Goal: Task Accomplishment & Management: Use online tool/utility

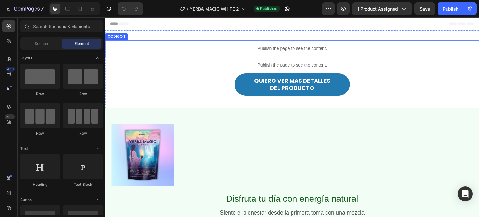
click at [266, 51] on p "Publish the page to see the content." at bounding box center [292, 48] width 374 height 7
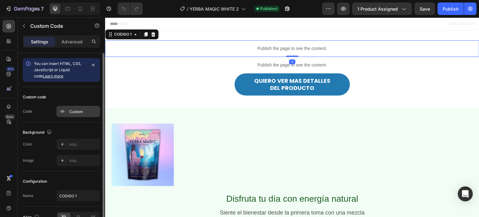
click at [81, 113] on div "Custom" at bounding box center [83, 112] width 29 height 6
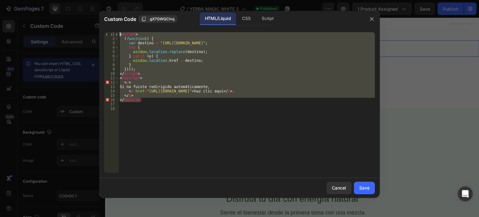
drag, startPoint x: 143, startPoint y: 102, endPoint x: 96, endPoint y: 28, distance: 87.1
click at [96, 28] on div "Custom Code .gX7GWQClvq HTML/Liquid CSS Script </noscript 1 2 3 4 5 6 7 8 9 10 …" at bounding box center [239, 108] width 479 height 217
type textarea "<script> (function() {"
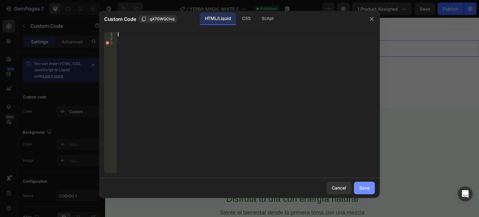
click at [364, 188] on div "Save" at bounding box center [364, 187] width 10 height 7
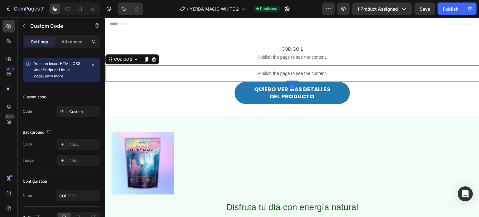
click at [255, 71] on p "Publish the page to see the content." at bounding box center [292, 73] width 374 height 7
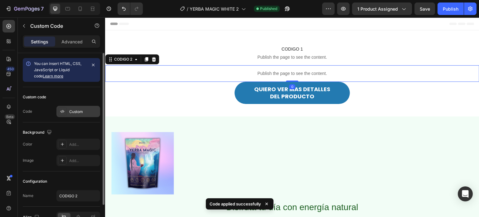
click at [84, 111] on div "Custom" at bounding box center [83, 112] width 29 height 6
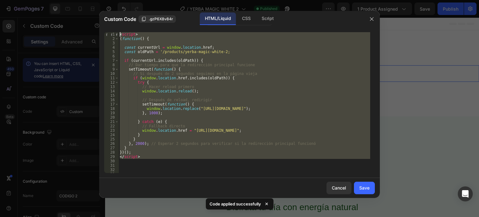
drag, startPoint x: 144, startPoint y: 159, endPoint x: 116, endPoint y: 30, distance: 132.4
click at [116, 30] on div "1 2 3 4 5 6 7 8 9 10 11 12 13 14 15 16 17 18 19 20 21 22 23 24 25 26 27 28 29 3…" at bounding box center [239, 102] width 281 height 151
type textarea "<script> (function() {"
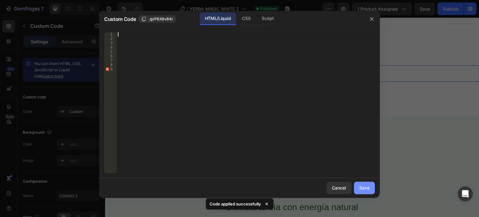
click at [363, 190] on div "Save" at bounding box center [364, 187] width 10 height 7
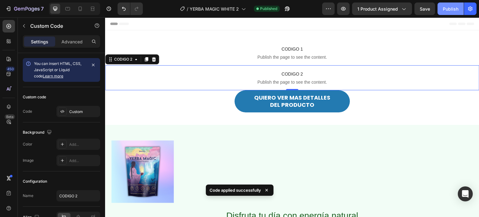
click at [448, 15] on button "Publish" at bounding box center [450, 8] width 26 height 12
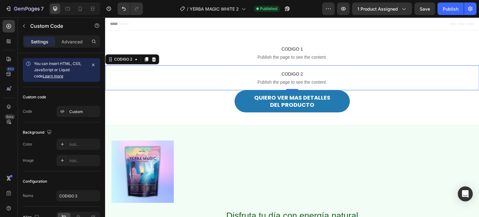
click at [268, 26] on div "Header" at bounding box center [292, 23] width 364 height 12
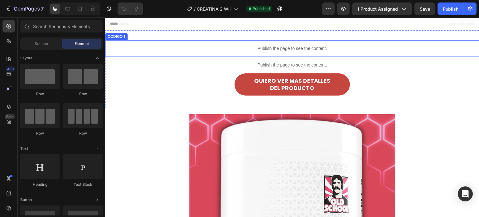
click at [254, 46] on p "Publish the page to see the content." at bounding box center [292, 48] width 374 height 7
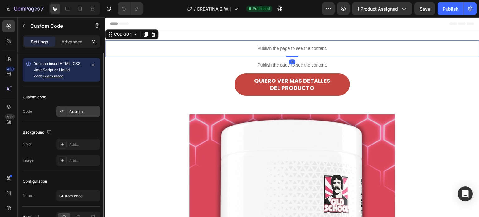
click at [82, 111] on div "Custom" at bounding box center [83, 112] width 29 height 6
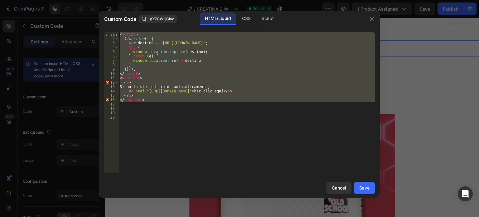
drag, startPoint x: 155, startPoint y: 103, endPoint x: 95, endPoint y: 26, distance: 97.6
click at [95, 26] on div "Custom Code .gX7GWQClvq HTML/Liquid CSS Script 1 2 3 4 5 6 7 8 9 10 11 12 13 14…" at bounding box center [239, 108] width 479 height 217
type textarea "<script> (function() {"
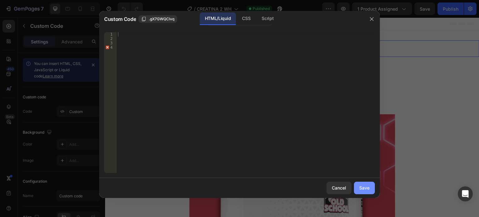
click at [362, 189] on div "Save" at bounding box center [364, 187] width 10 height 7
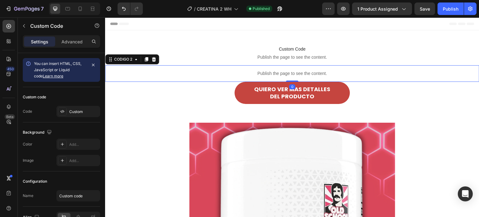
click at [278, 71] on p "Publish the page to see the content." at bounding box center [292, 73] width 374 height 7
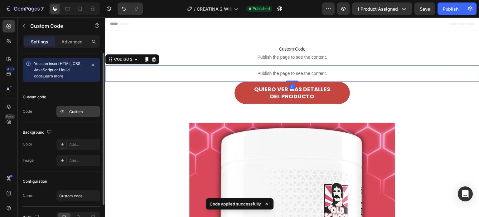
click at [78, 112] on div "Custom" at bounding box center [83, 112] width 29 height 6
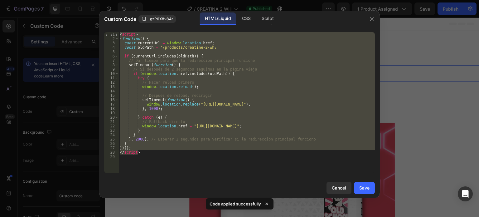
drag, startPoint x: 150, startPoint y: 153, endPoint x: 102, endPoint y: 34, distance: 128.4
click at [102, 34] on div "</script> 1 2 3 4 5 6 7 8 9 10 11 12 13 14 15 16 17 18 19 20 21 22 23 24 25 26 …" at bounding box center [239, 102] width 281 height 151
type textarea "<script> (function() {"
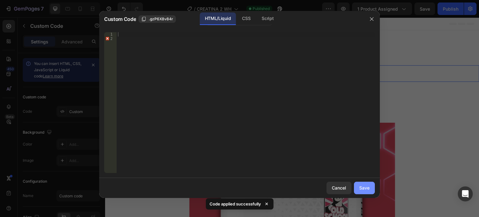
click at [366, 186] on div "Save" at bounding box center [364, 187] width 10 height 7
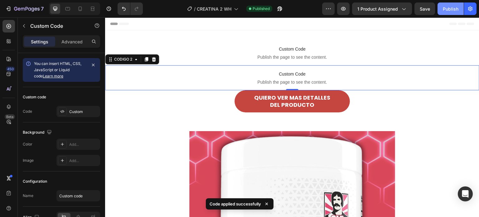
click at [445, 12] on button "Publish" at bounding box center [450, 8] width 26 height 12
